Goal: Communication & Community: Answer question/provide support

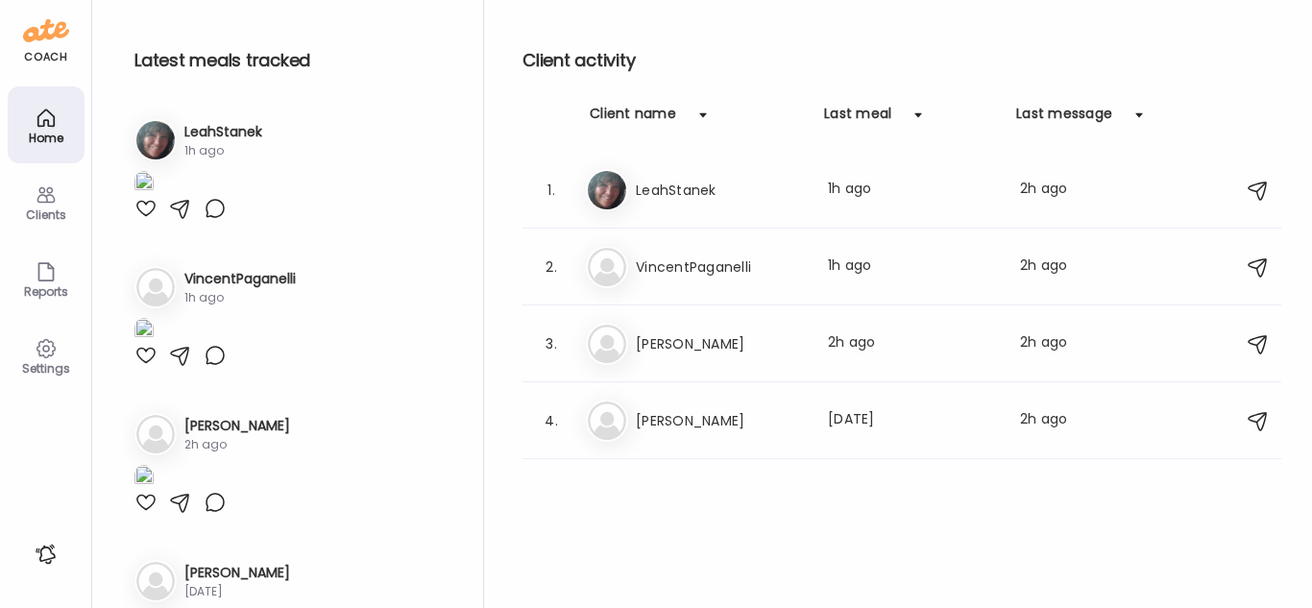
type input "**********"
click at [143, 220] on div at bounding box center [145, 208] width 23 height 23
click at [831, 195] on div "Last meal: 1h ago" at bounding box center [912, 190] width 169 height 23
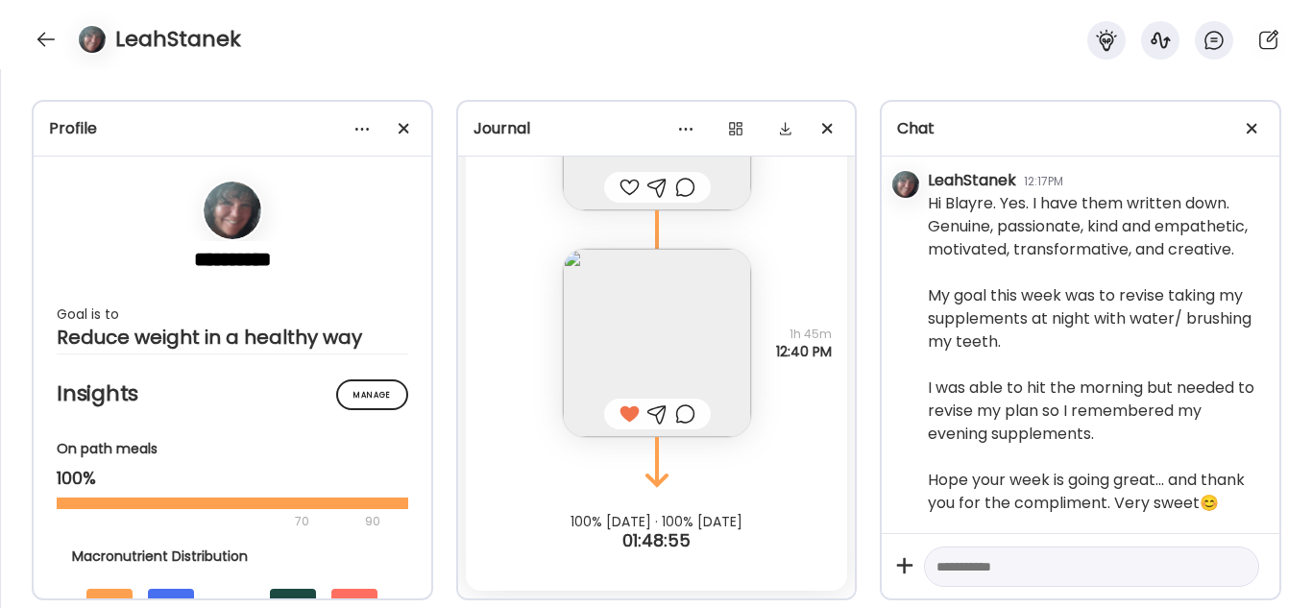
scroll to position [7366, 0]
click at [1029, 570] on textarea at bounding box center [1075, 566] width 276 height 23
click at [1065, 398] on div "Hi Blayre. Yes. I have them written down. Genuine, passionate, kind and empathe…" at bounding box center [1096, 353] width 336 height 323
click at [1087, 571] on textarea at bounding box center [1075, 566] width 276 height 23
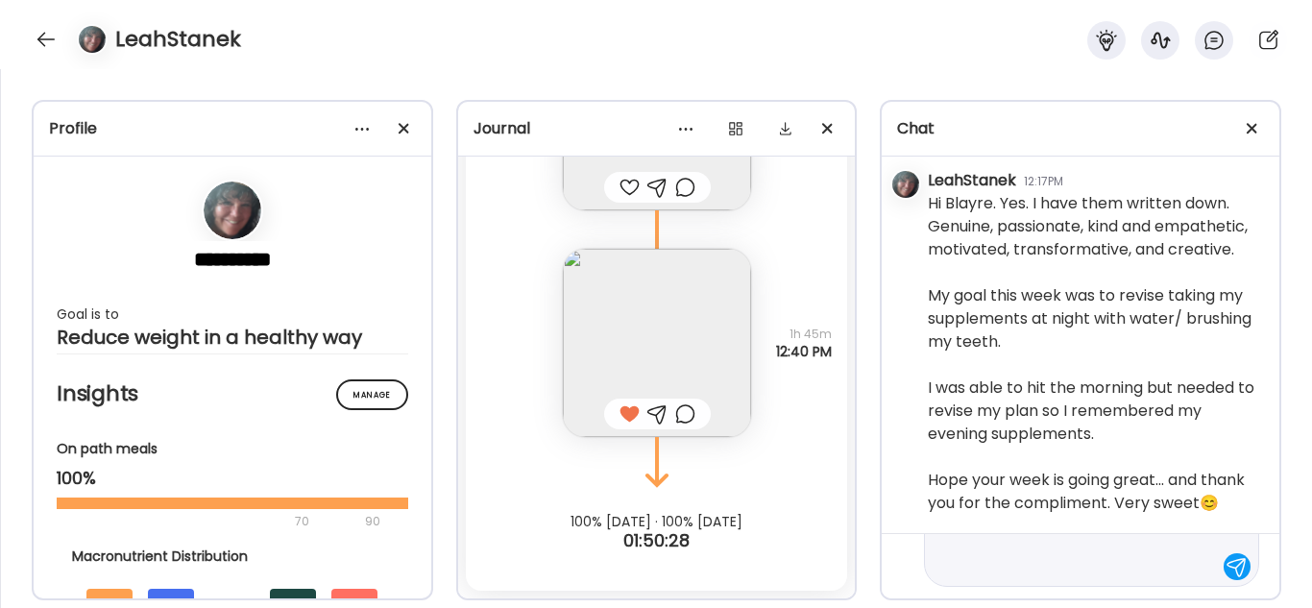
type textarea "**********"
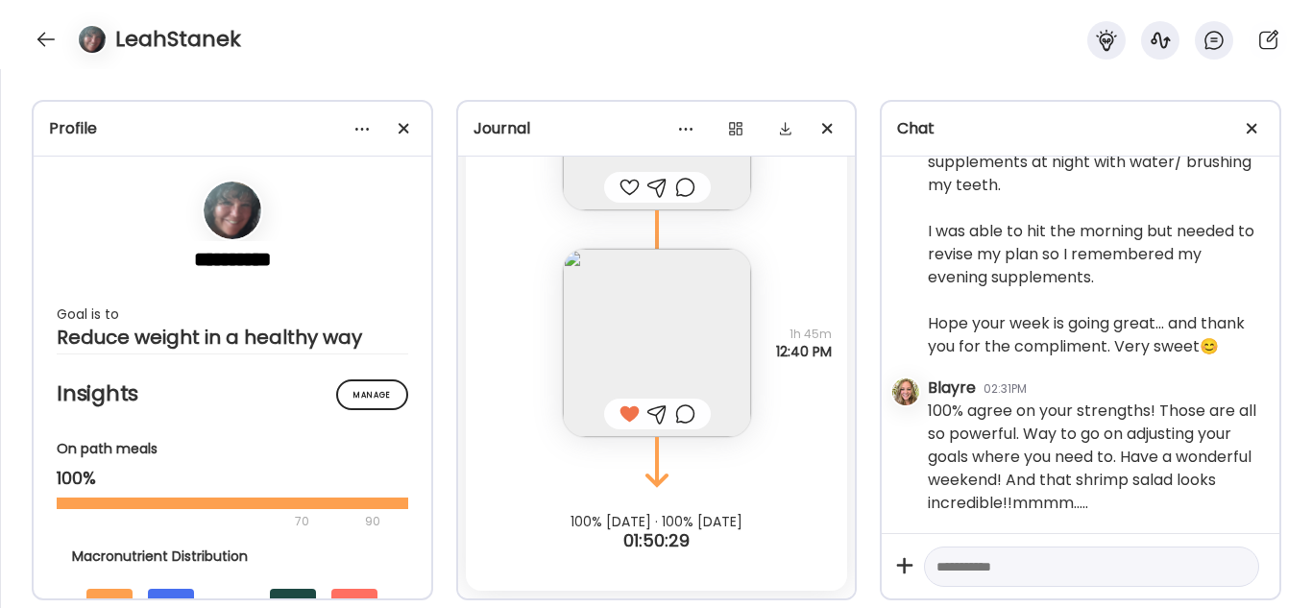
scroll to position [7522, 0]
click at [27, 32] on div "LeahStanek" at bounding box center [656, 34] width 1312 height 69
click at [39, 37] on div at bounding box center [46, 39] width 31 height 31
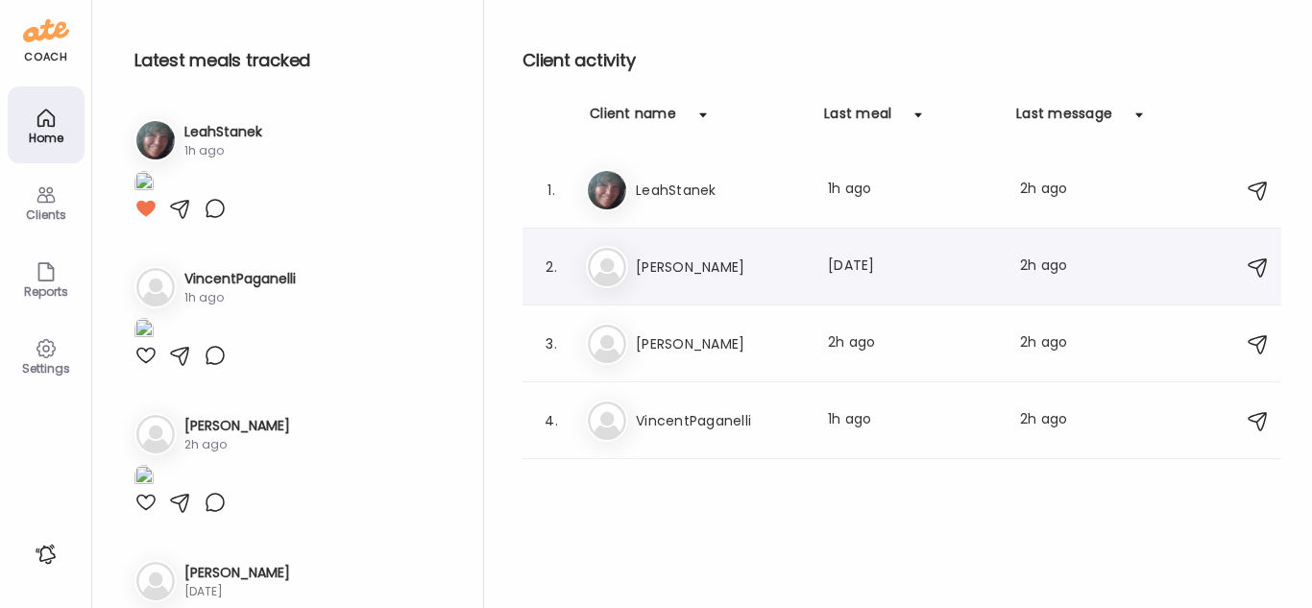
click at [802, 276] on h3 "[PERSON_NAME]" at bounding box center [720, 267] width 169 height 23
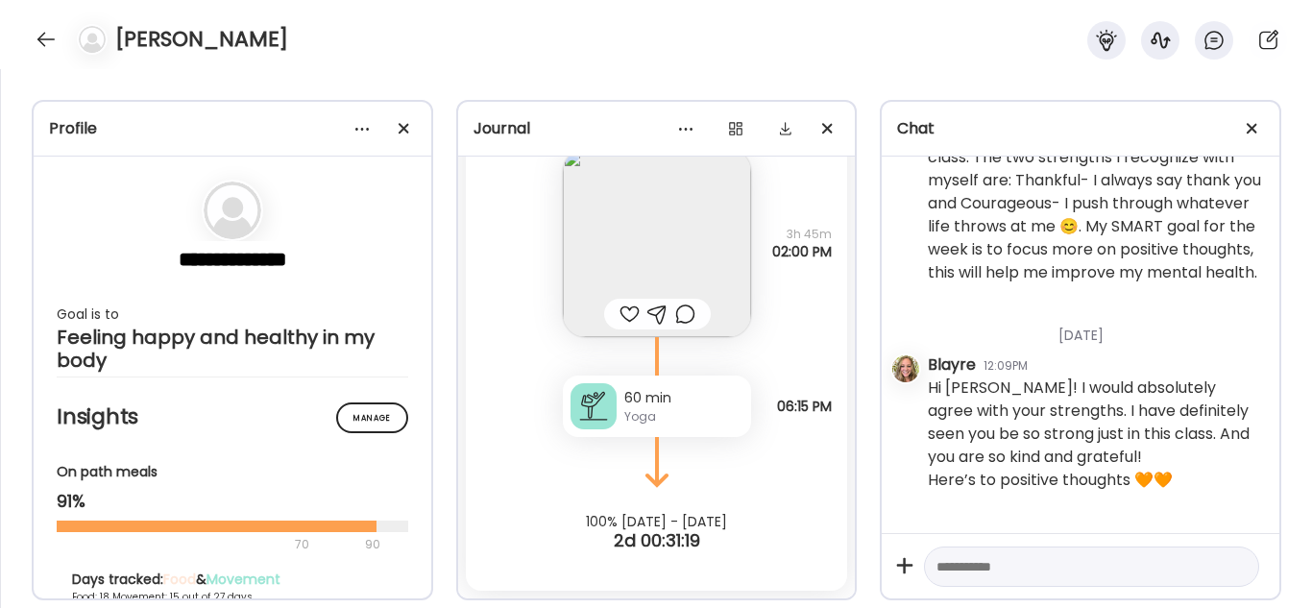
scroll to position [7330, 0]
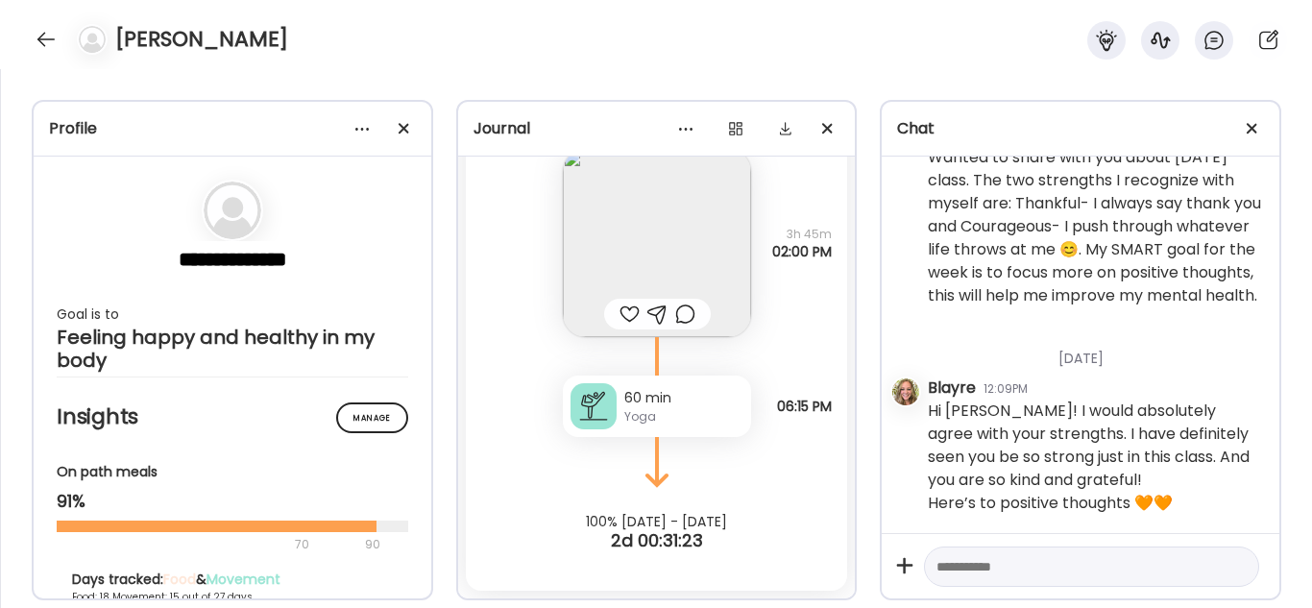
drag, startPoint x: 249, startPoint y: 11, endPoint x: 333, endPoint y: 71, distance: 104.0
click at [333, 71] on div "**********" at bounding box center [656, 338] width 1312 height 539
click at [38, 39] on div at bounding box center [46, 39] width 31 height 31
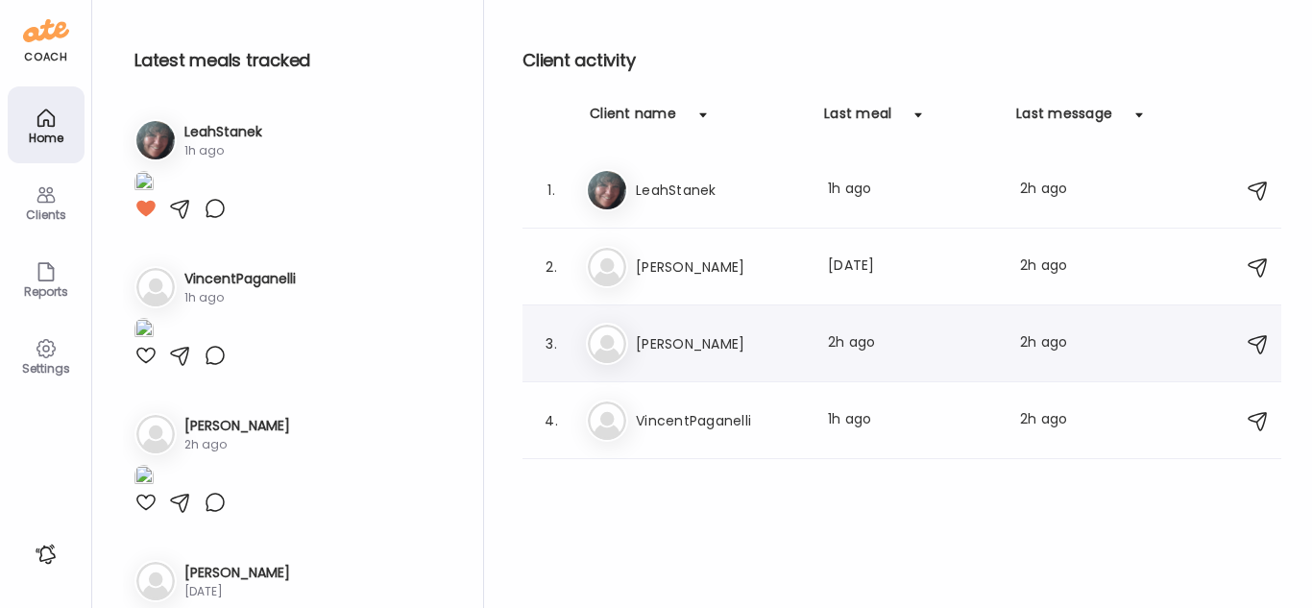
click at [749, 348] on h3 "[PERSON_NAME]" at bounding box center [720, 343] width 169 height 23
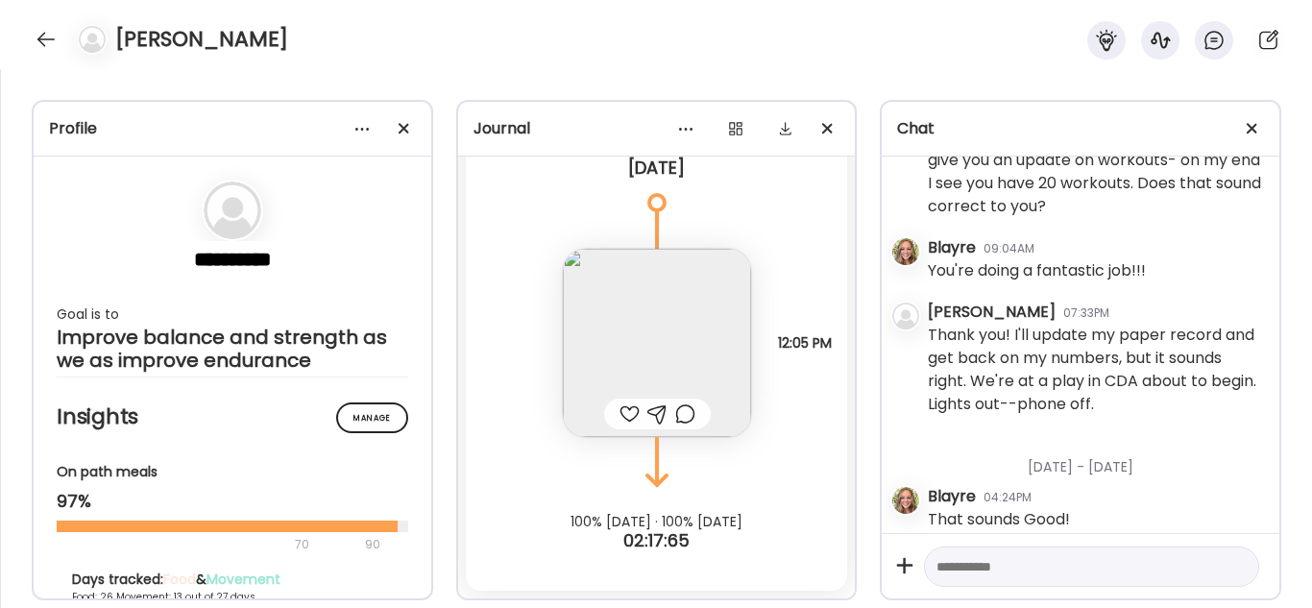
scroll to position [4872, 0]
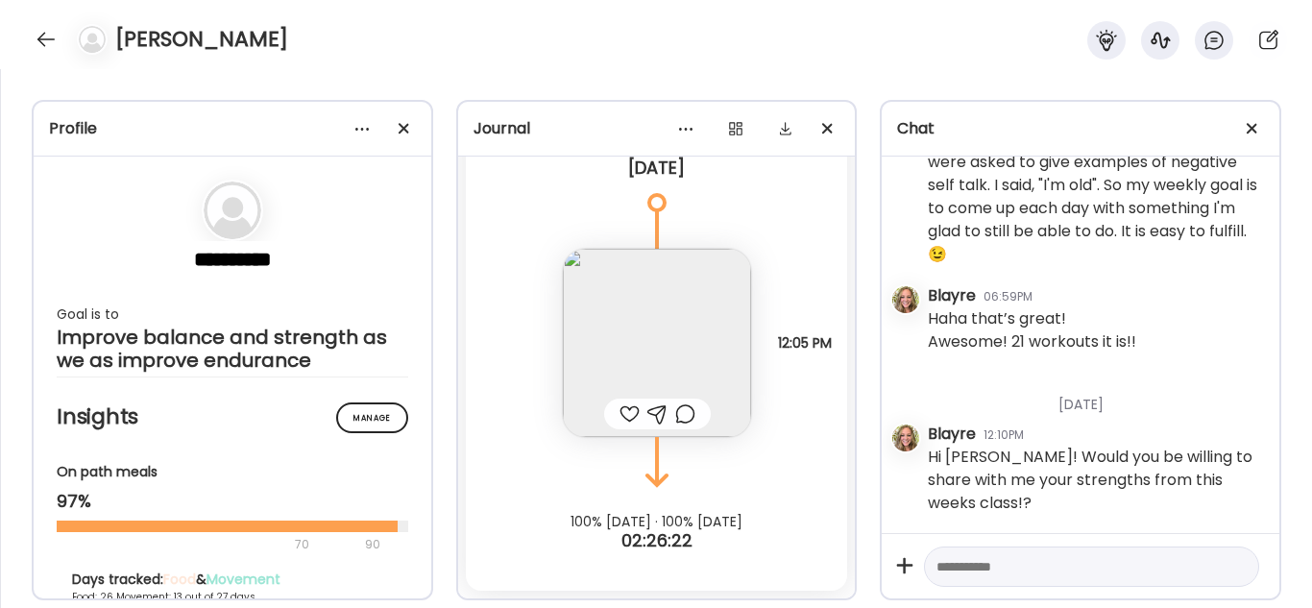
click at [624, 421] on div at bounding box center [630, 414] width 20 height 23
click at [39, 24] on div "[PERSON_NAME]" at bounding box center [656, 34] width 1312 height 69
click at [50, 47] on div at bounding box center [46, 39] width 31 height 31
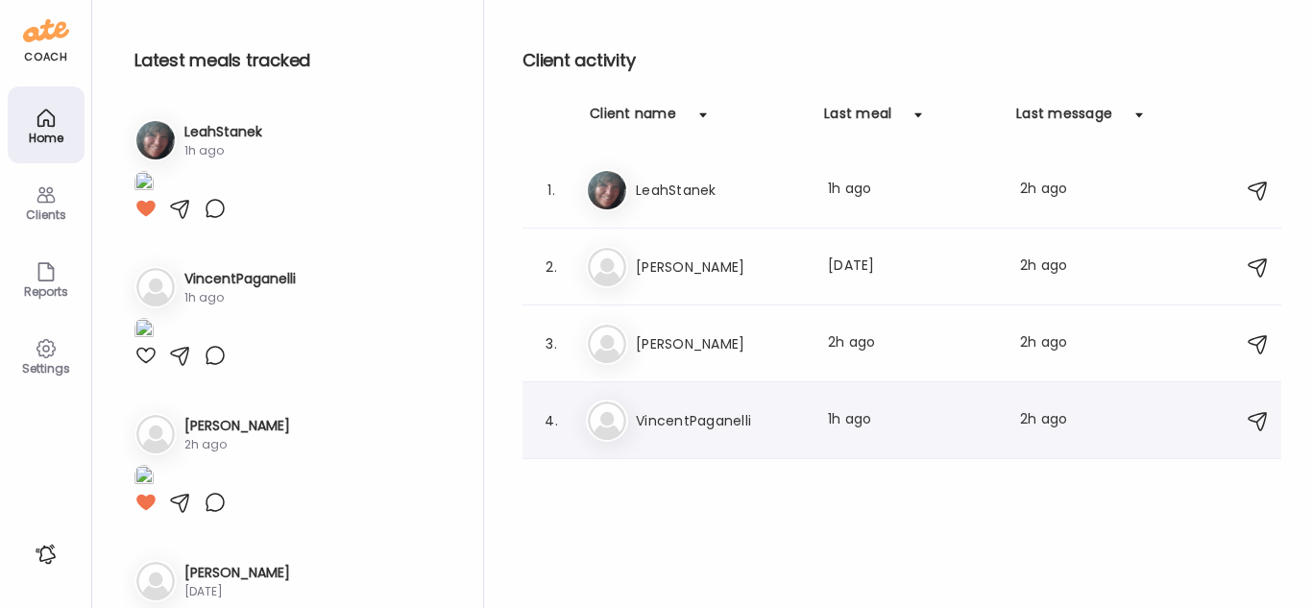
click at [786, 412] on h3 "VincentPaganelli" at bounding box center [720, 420] width 169 height 23
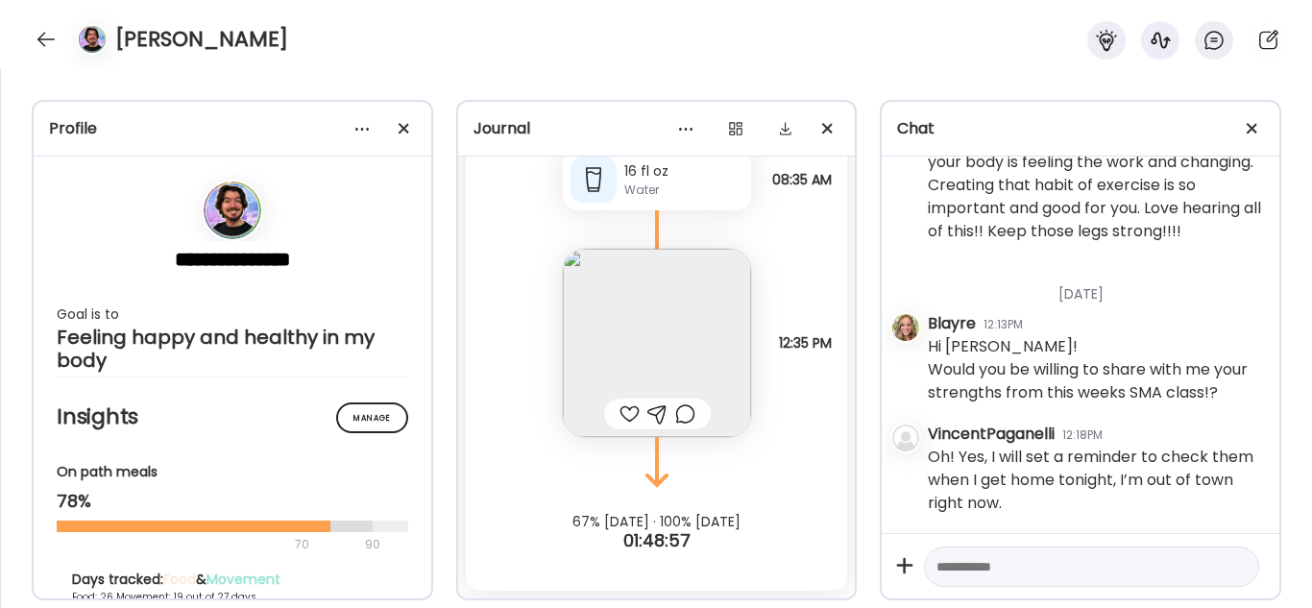
scroll to position [4074, 0]
click at [1116, 561] on textarea at bounding box center [1075, 566] width 276 height 23
type textarea "*"
type textarea "**********"
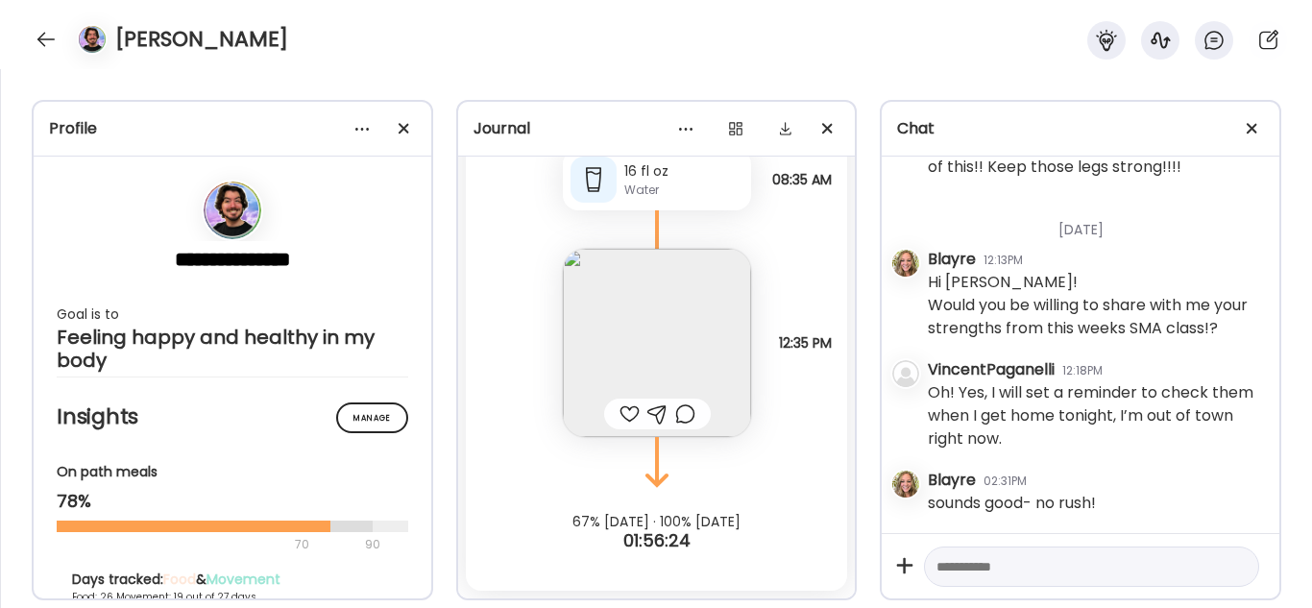
scroll to position [4139, 0]
click at [620, 415] on div at bounding box center [630, 414] width 20 height 23
click at [45, 38] on div at bounding box center [46, 39] width 31 height 31
